Goal: Contribute content: Add original content to the website for others to see

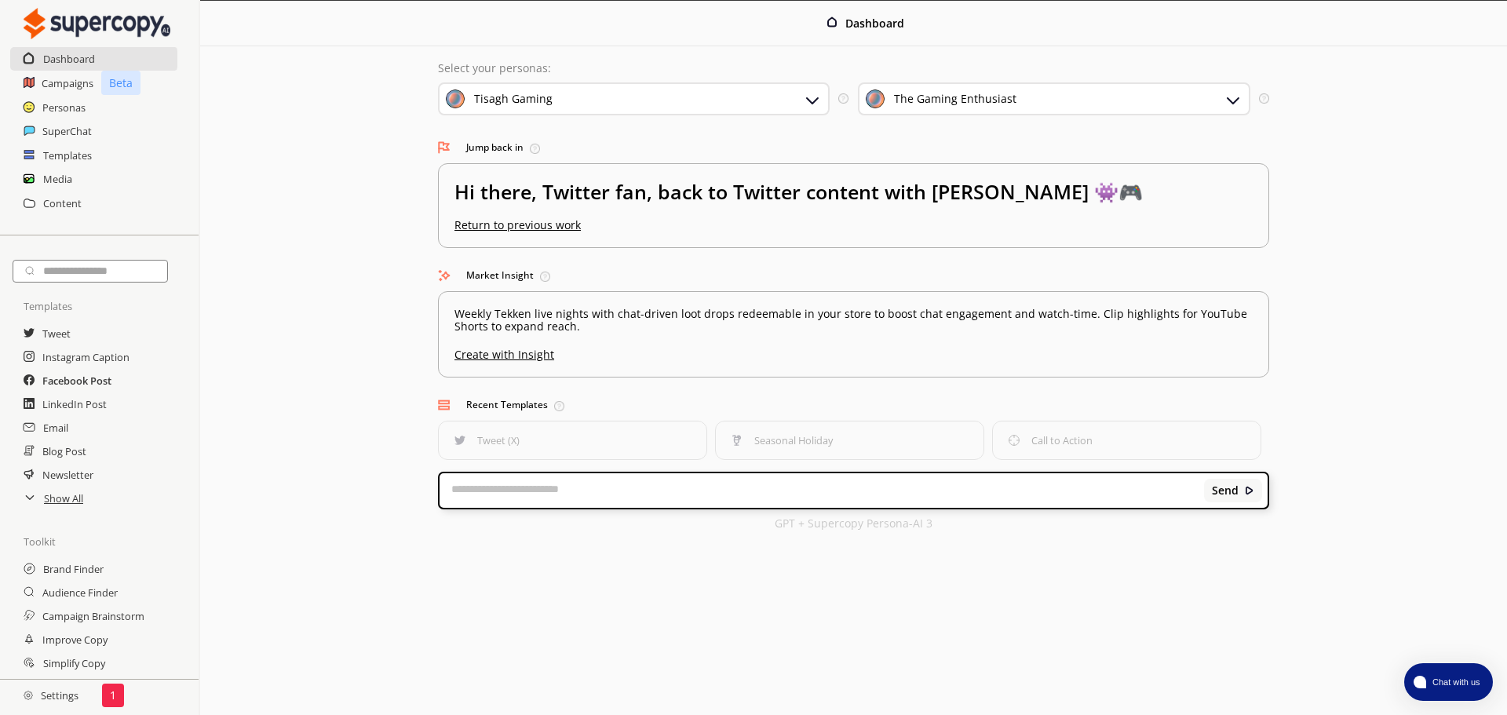
click at [61, 383] on h2 "Facebook Post" at bounding box center [76, 381] width 69 height 24
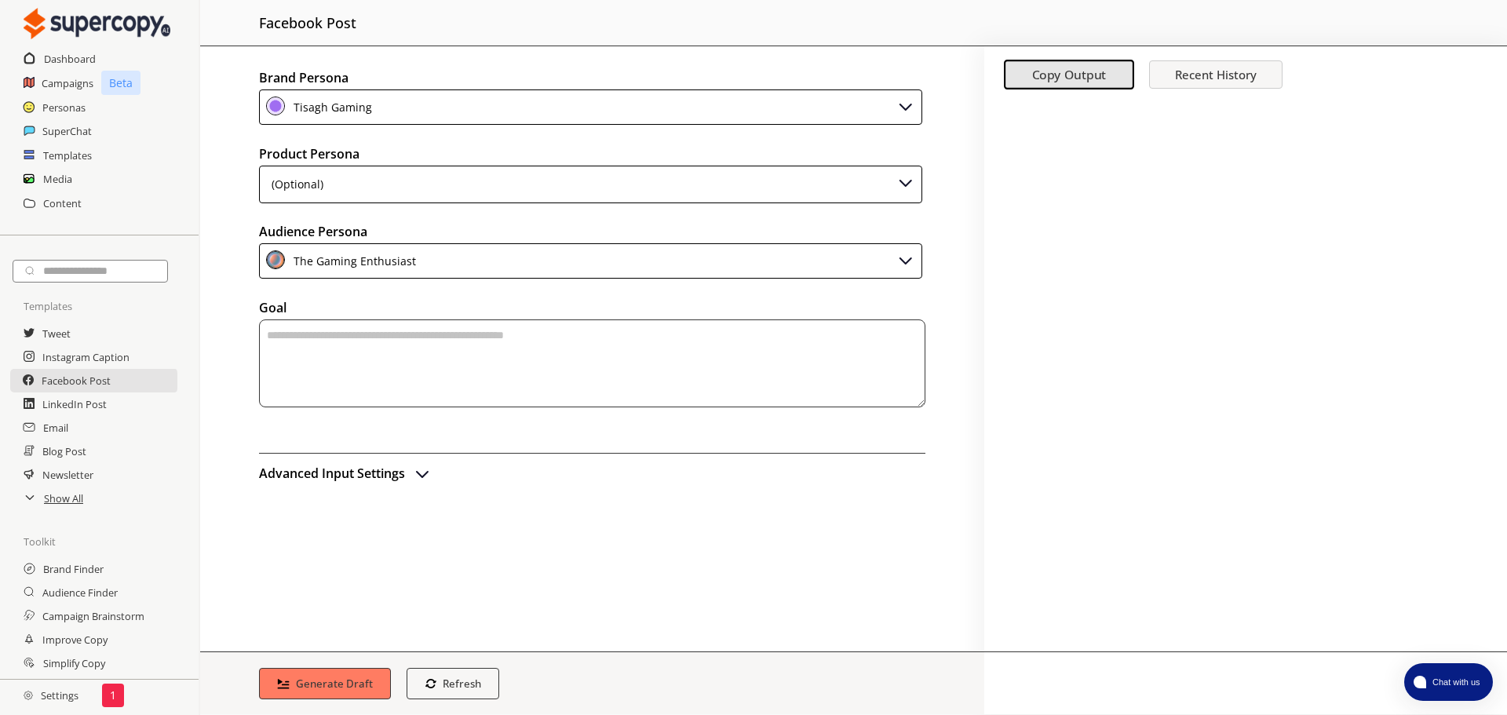
click at [639, 187] on div "(Optional)" at bounding box center [590, 185] width 663 height 38
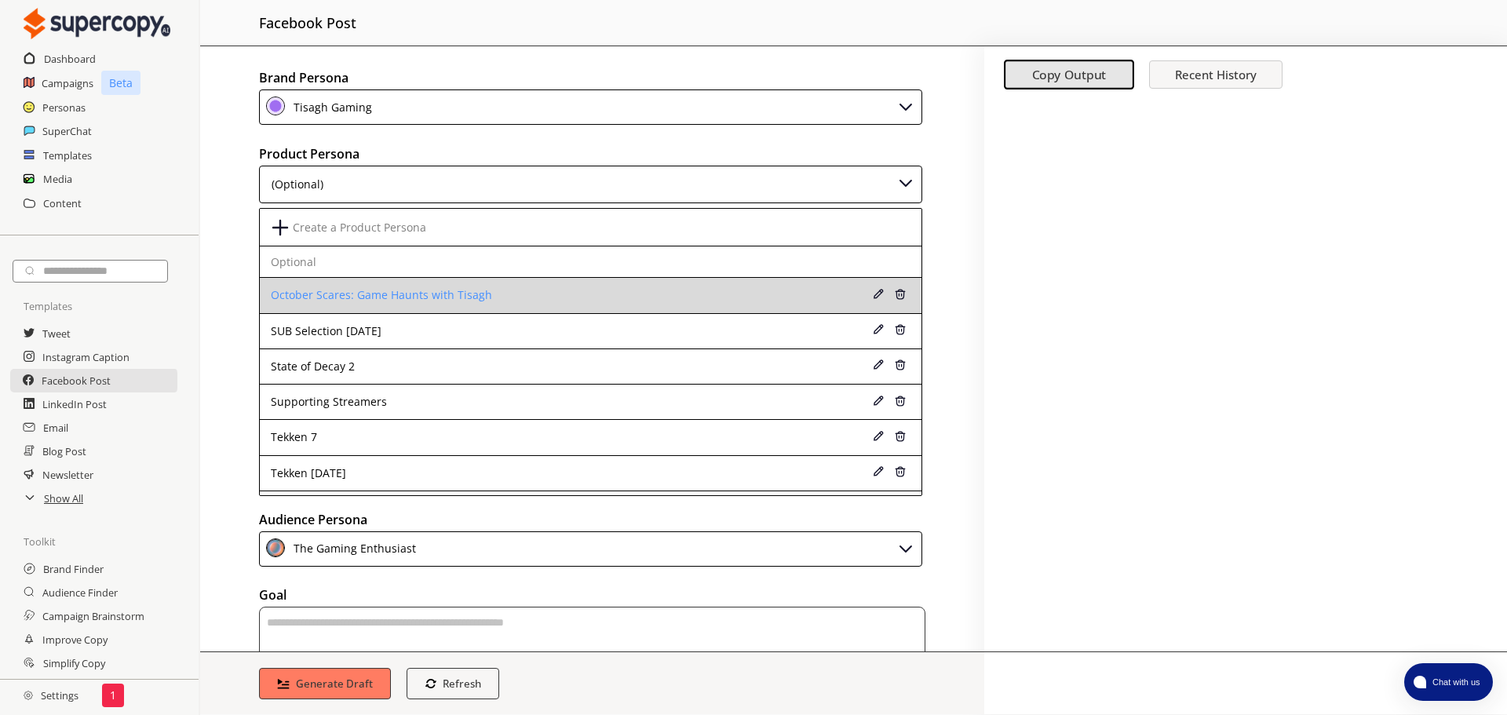
click at [371, 294] on div "October Scares: Game Haunts with Tisagh" at bounding box center [531, 295] width 520 height 13
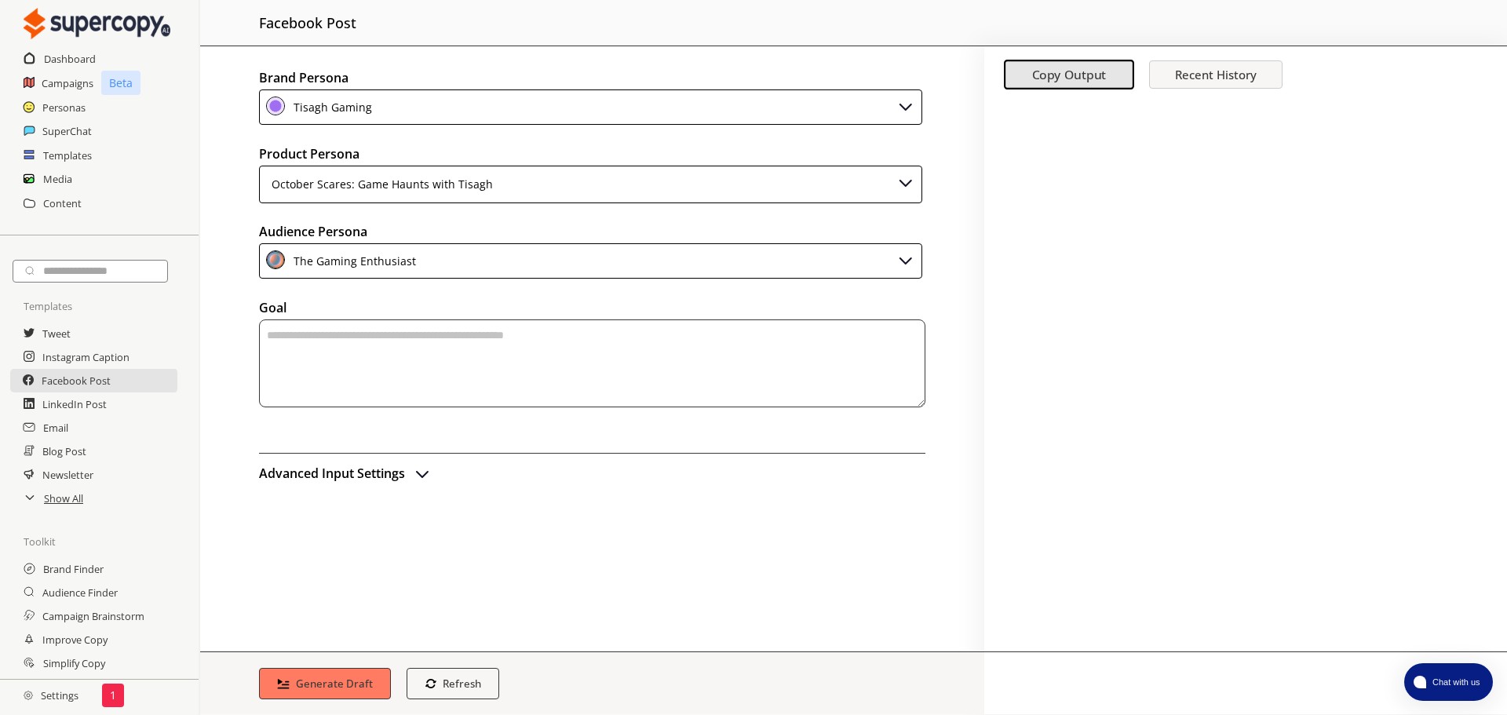
click at [356, 382] on textarea "textarea-textarea" at bounding box center [592, 364] width 666 height 88
click at [421, 331] on textarea "**********" at bounding box center [592, 364] width 666 height 88
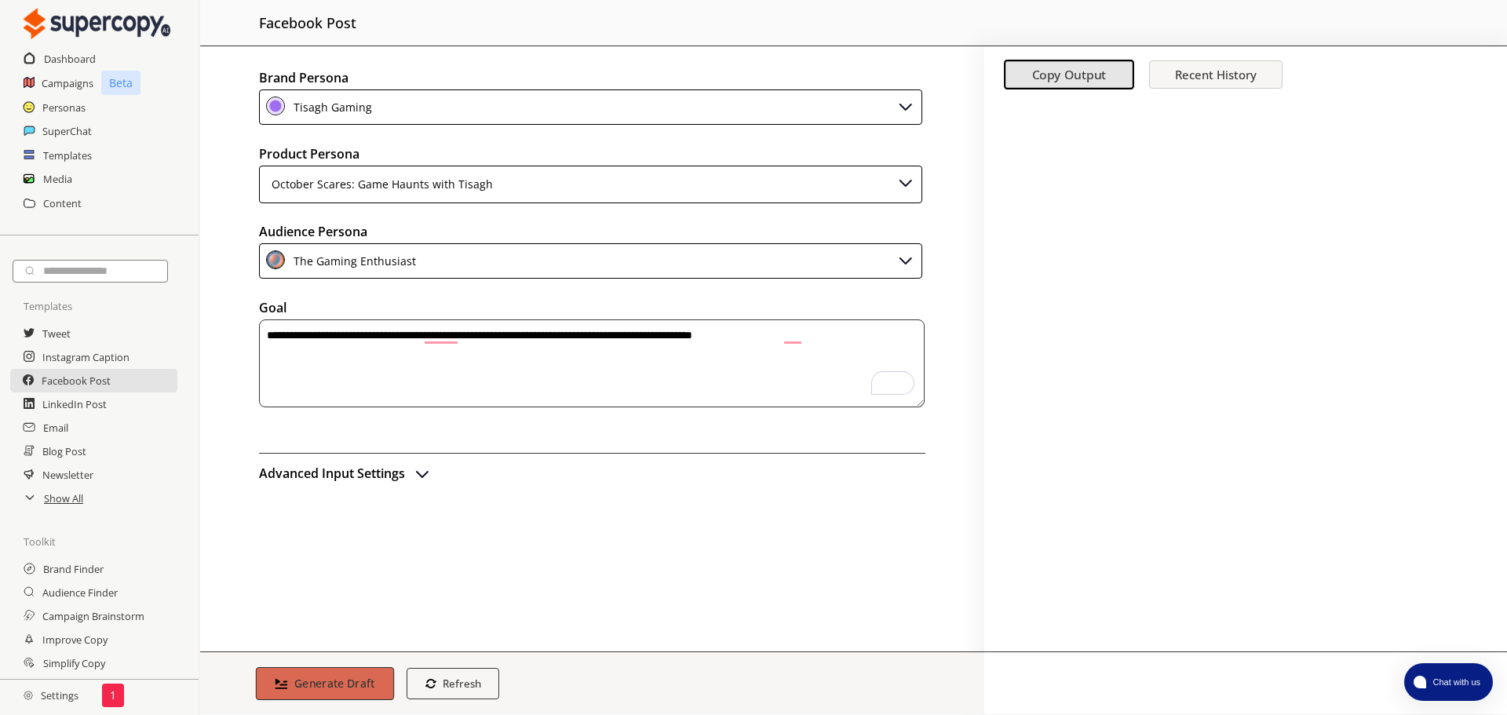
click at [331, 691] on b "Generate Draft" at bounding box center [334, 683] width 81 height 15
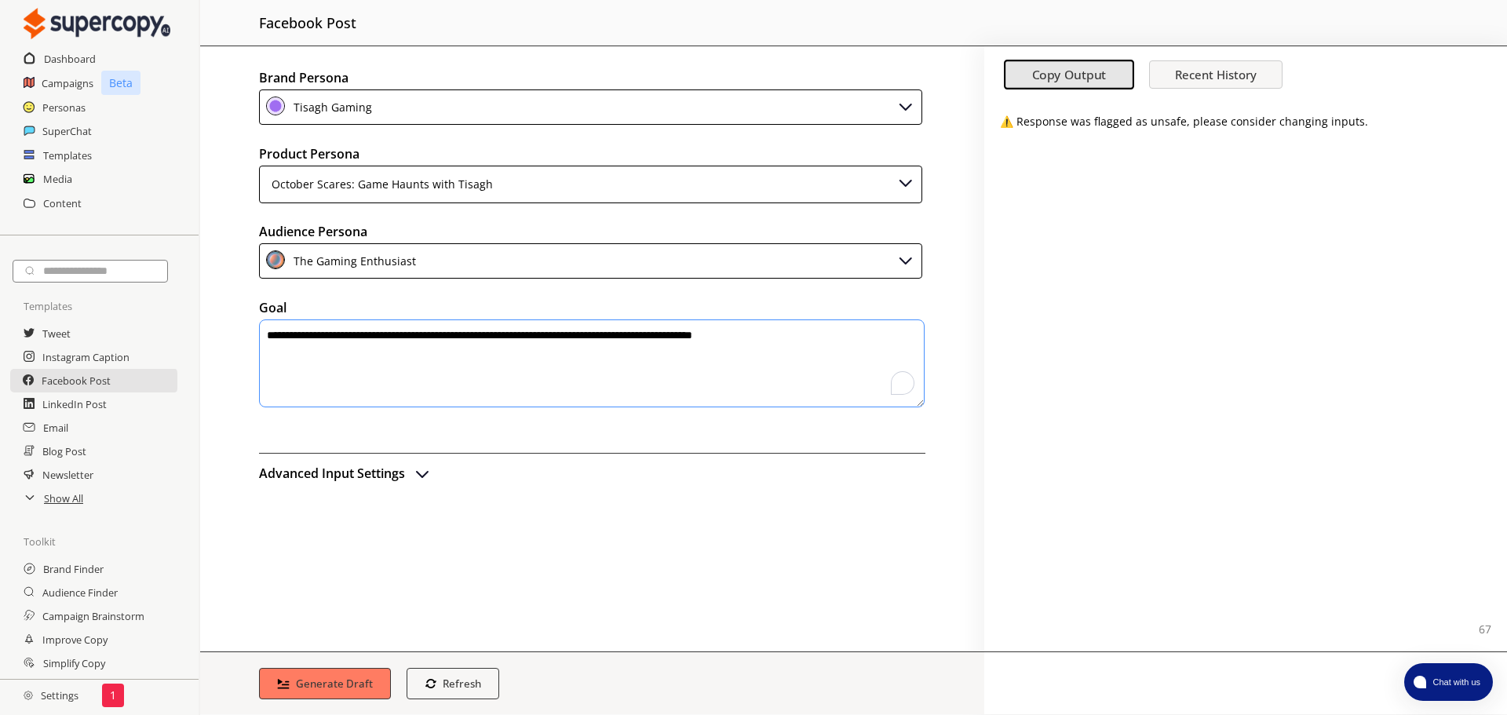
click at [506, 338] on textarea "**********" at bounding box center [592, 364] width 666 height 88
type textarea "**********"
click at [306, 688] on b "Generate Draft" at bounding box center [334, 683] width 81 height 15
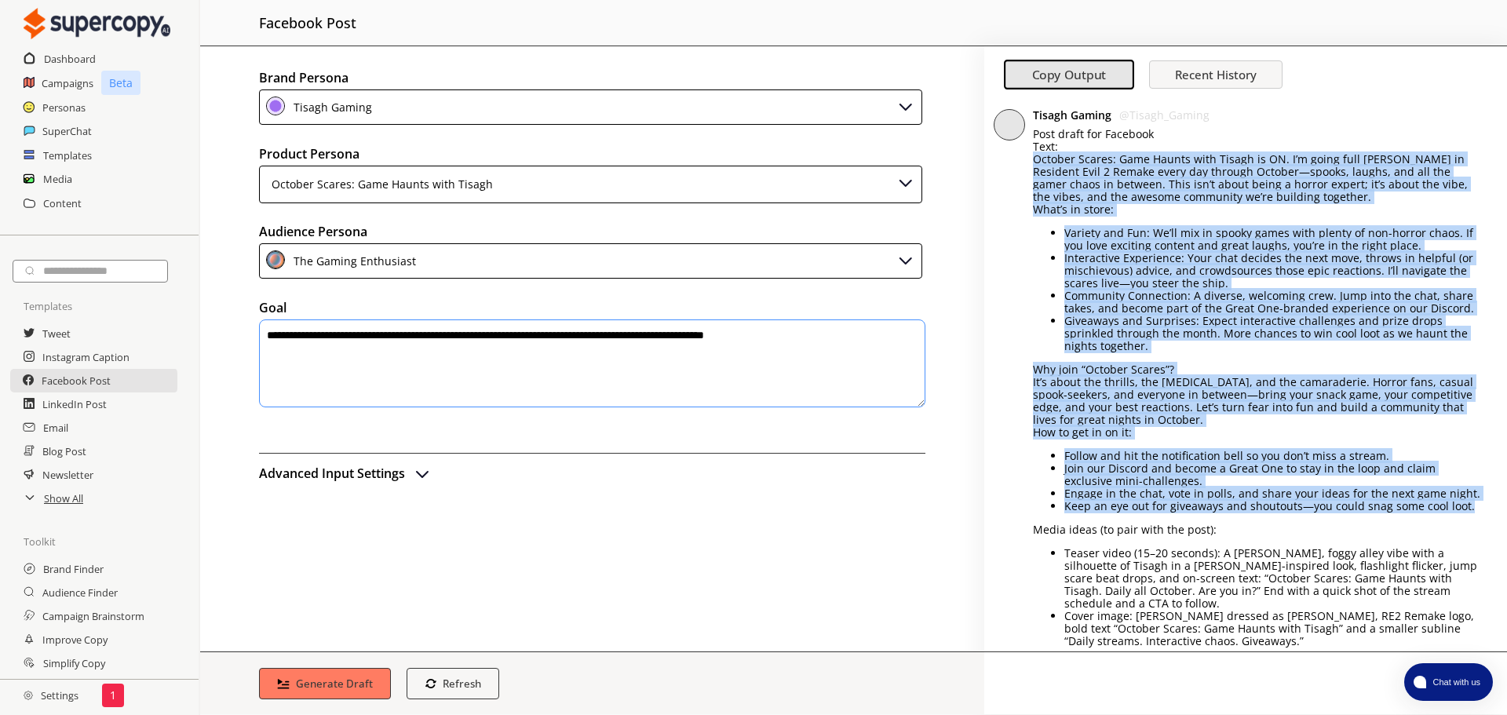
drag, startPoint x: 1036, startPoint y: 163, endPoint x: 1477, endPoint y: 503, distance: 557.4
click at [1477, 503] on div "Tisagh Gaming @ Tisagh_Gaming Post draft for Facebook Text: October Scares: Gam…" at bounding box center [1245, 437] width 523 height 673
copy div "Loremip Dolors: Amet Consec adip Elitse do EI. T’i utlab etdo Magnaa Enimadmi v…"
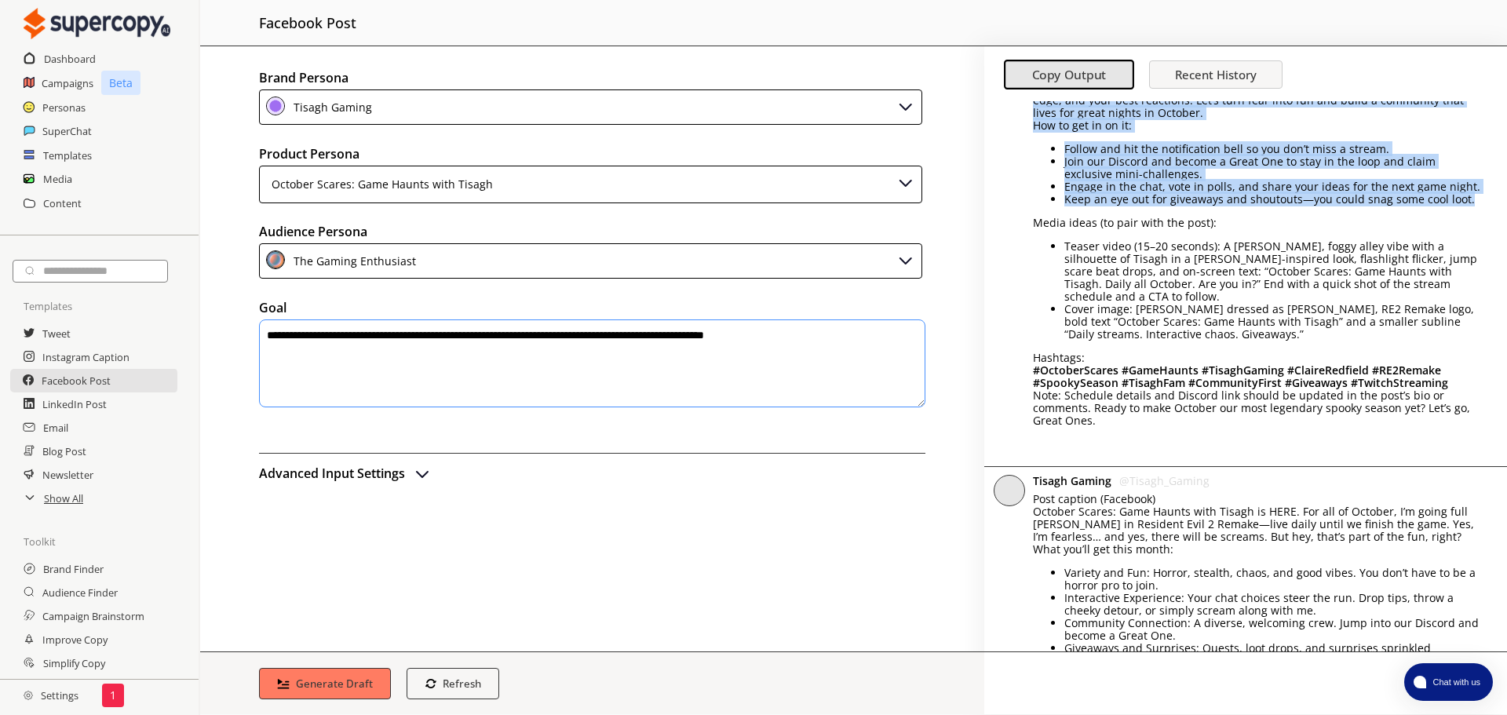
scroll to position [314, 0]
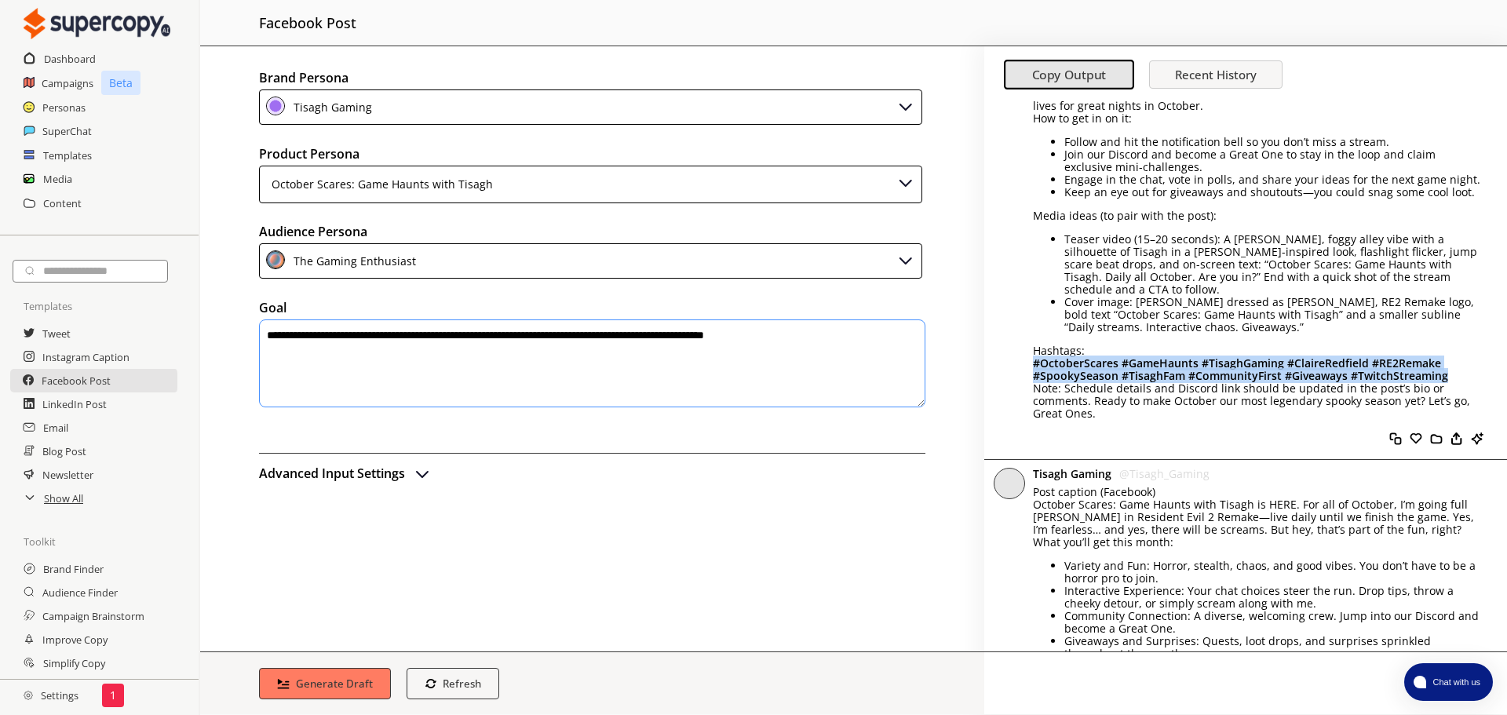
drag, startPoint x: 1451, startPoint y: 360, endPoint x: 1021, endPoint y: 352, distance: 429.5
click at [1021, 352] on div "Tisagh Gaming @ Tisagh_Gaming Post draft for Facebook Text: October Scares: Gam…" at bounding box center [1245, 123] width 523 height 673
copy b "# OctoberScares #GameHaunts #TisaghGaming #ClaireRedfield #RE2Remake #SpookySea…"
